Goal: Information Seeking & Learning: Learn about a topic

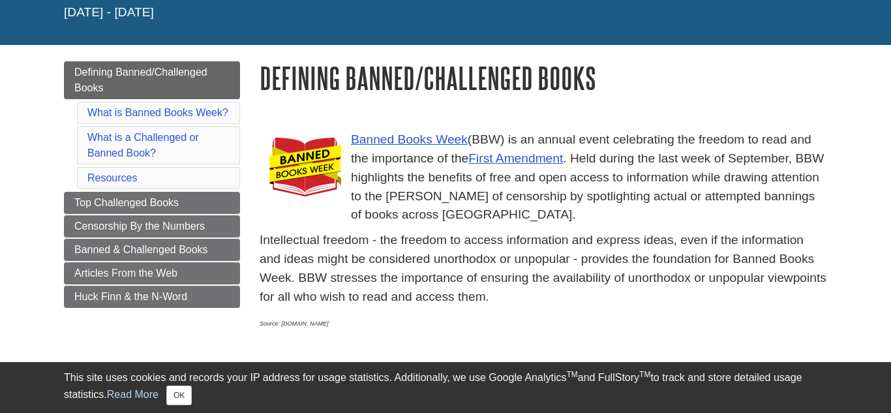
scroll to position [136, 0]
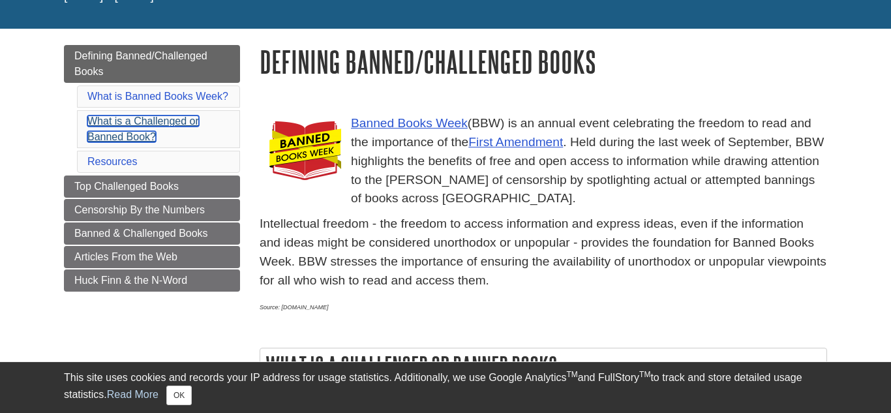
click at [130, 138] on link "What is a Challenged or Banned Book?" at bounding box center [143, 128] width 112 height 27
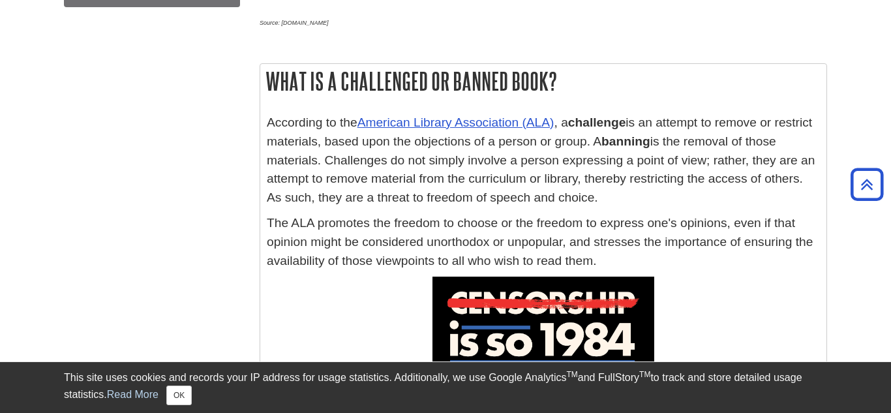
scroll to position [423, 0]
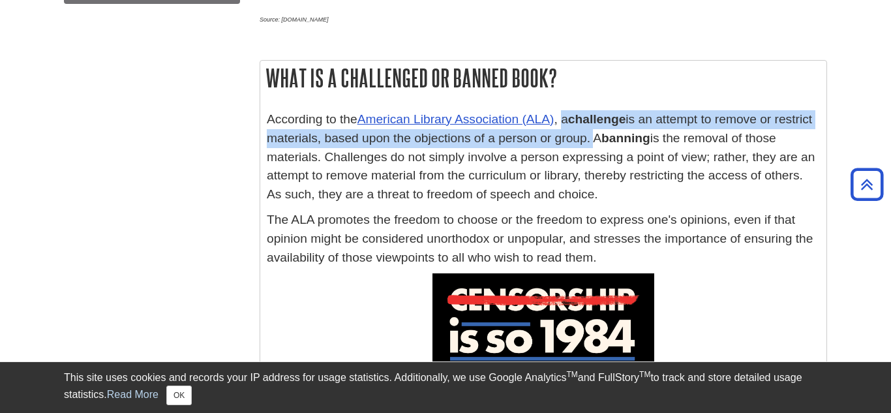
drag, startPoint x: 566, startPoint y: 121, endPoint x: 622, endPoint y: 143, distance: 60.3
click at [622, 143] on p "According to the American Library Association (ALA) , a challenge is an attempt…" at bounding box center [543, 157] width 553 height 94
copy p "a challenge is an attempt to remove or restrict materials, based upon the objec…"
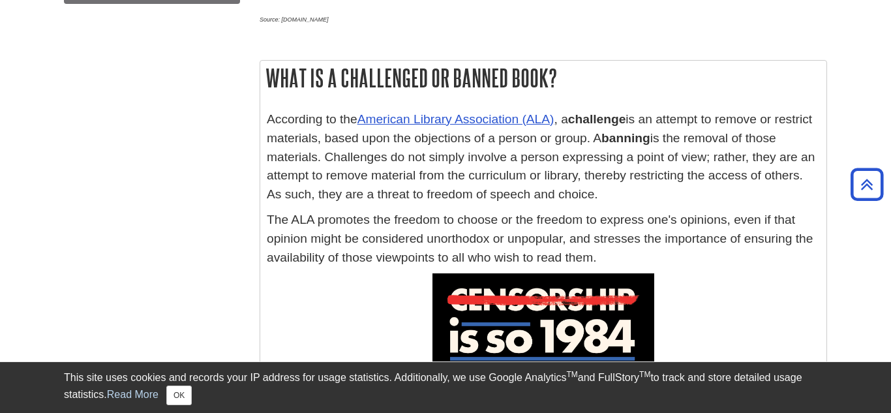
click at [580, 186] on p "According to the American Library Association (ALA) , a challenge is an attempt…" at bounding box center [543, 157] width 553 height 94
drag, startPoint x: 624, startPoint y: 140, endPoint x: 765, endPoint y: 172, distance: 145.3
click at [765, 172] on p "According to the American Library Association (ALA) , a challenge is an attempt…" at bounding box center [543, 157] width 553 height 94
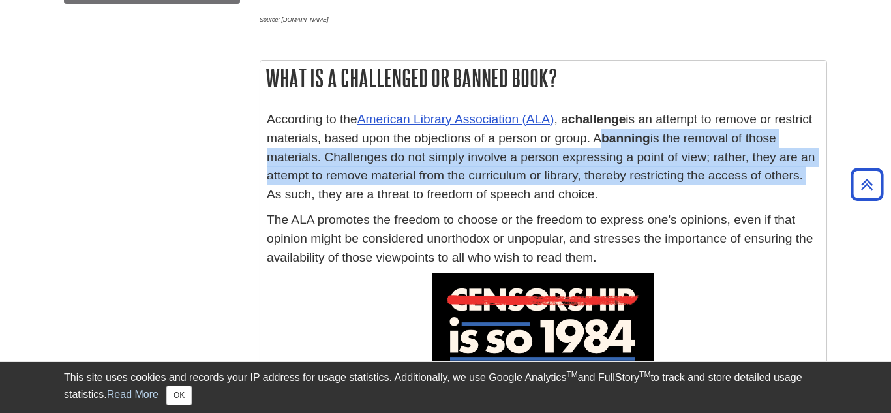
drag, startPoint x: 804, startPoint y: 179, endPoint x: 624, endPoint y: 137, distance: 184.8
click at [624, 137] on p "According to the American Library Association (ALA) , a challenge is an attempt…" at bounding box center [543, 157] width 553 height 94
copy p "A banning is the removal of those materials. Challenges do not simply involve a…"
